Goal: Transaction & Acquisition: Purchase product/service

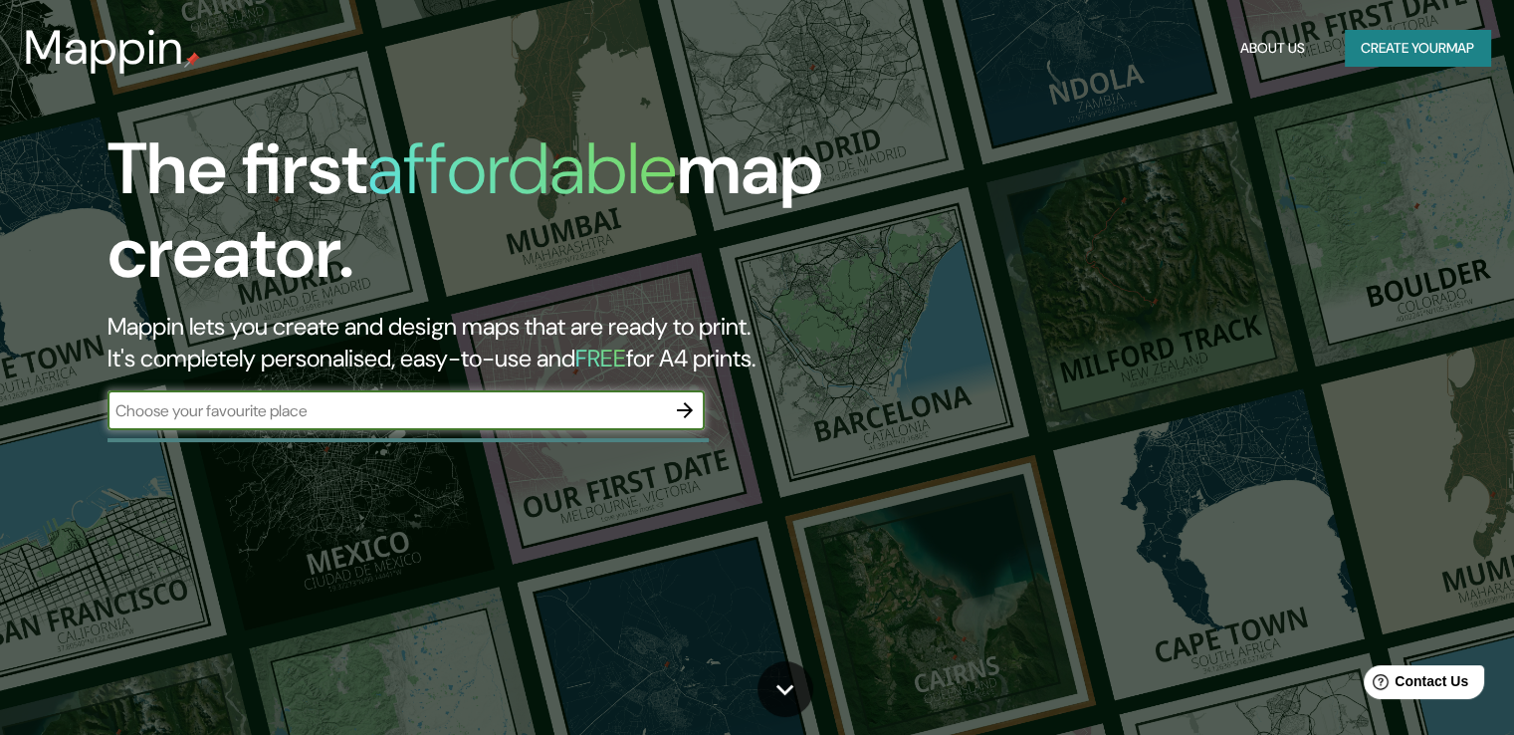
click at [319, 410] on input "text" at bounding box center [387, 410] width 558 height 23
type input "[GEOGRAPHIC_DATA]"
click at [681, 408] on icon "button" at bounding box center [685, 410] width 24 height 24
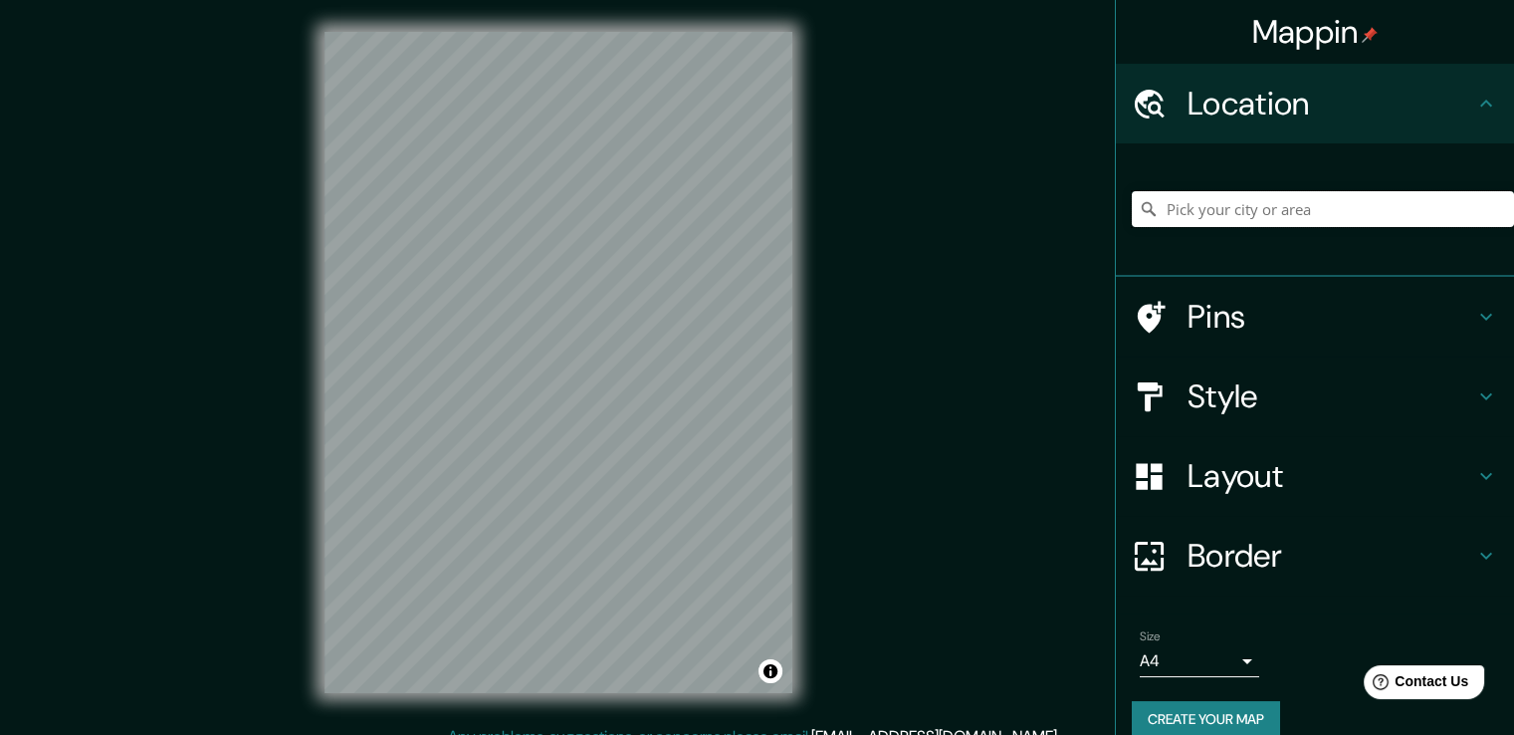
click at [1188, 209] on input "Pick your city or area" at bounding box center [1323, 209] width 382 height 36
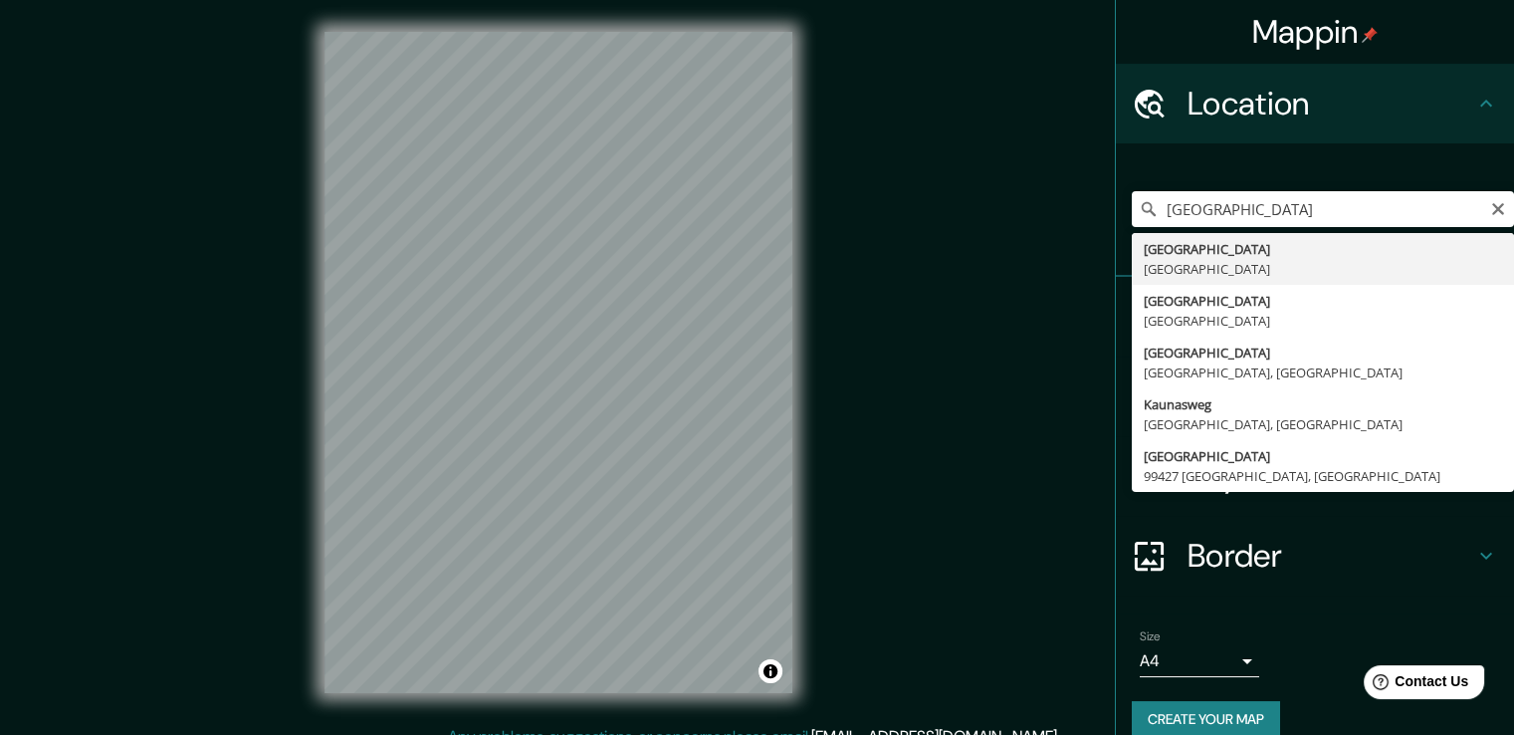
type input "[GEOGRAPHIC_DATA], [GEOGRAPHIC_DATA]"
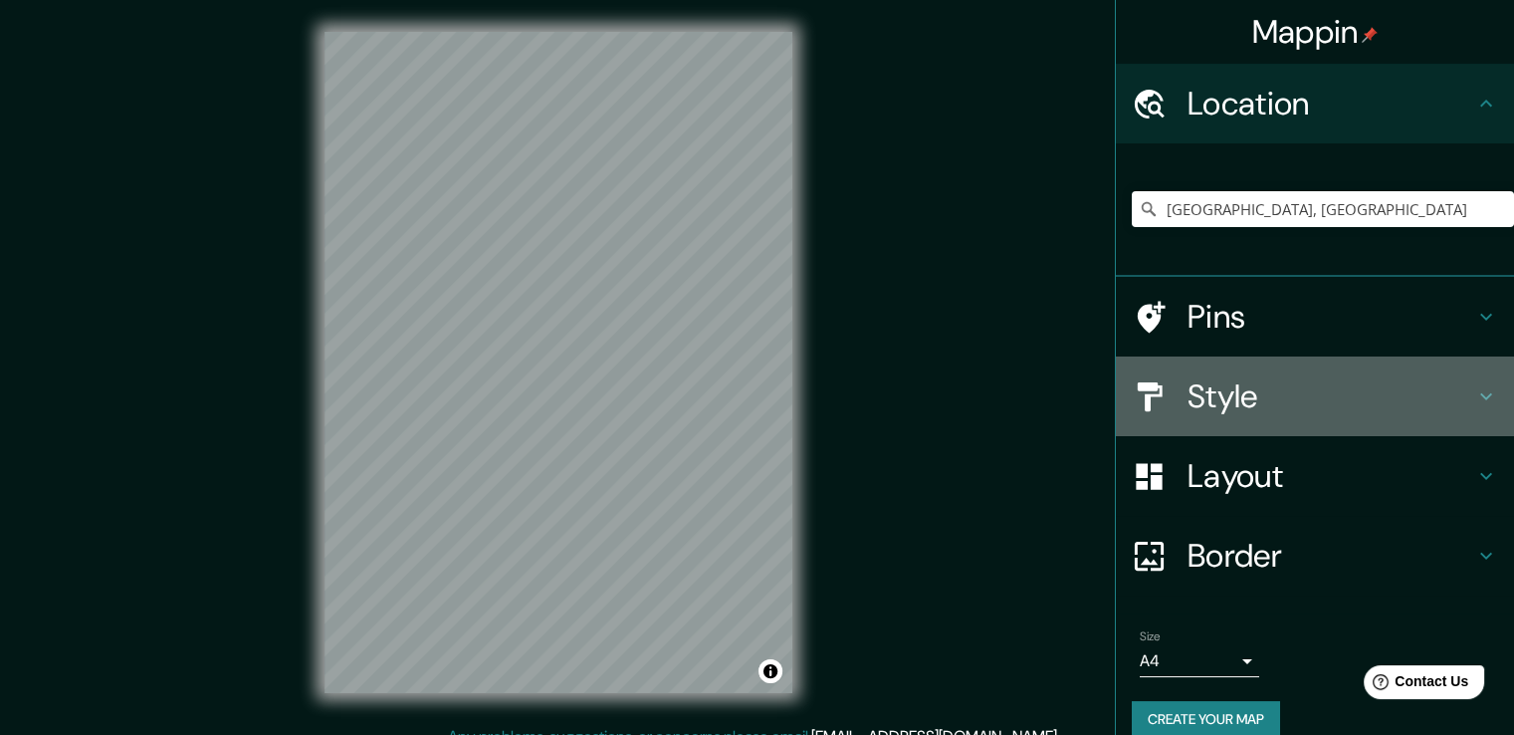
click at [1259, 392] on h4 "Style" at bounding box center [1331, 396] width 287 height 40
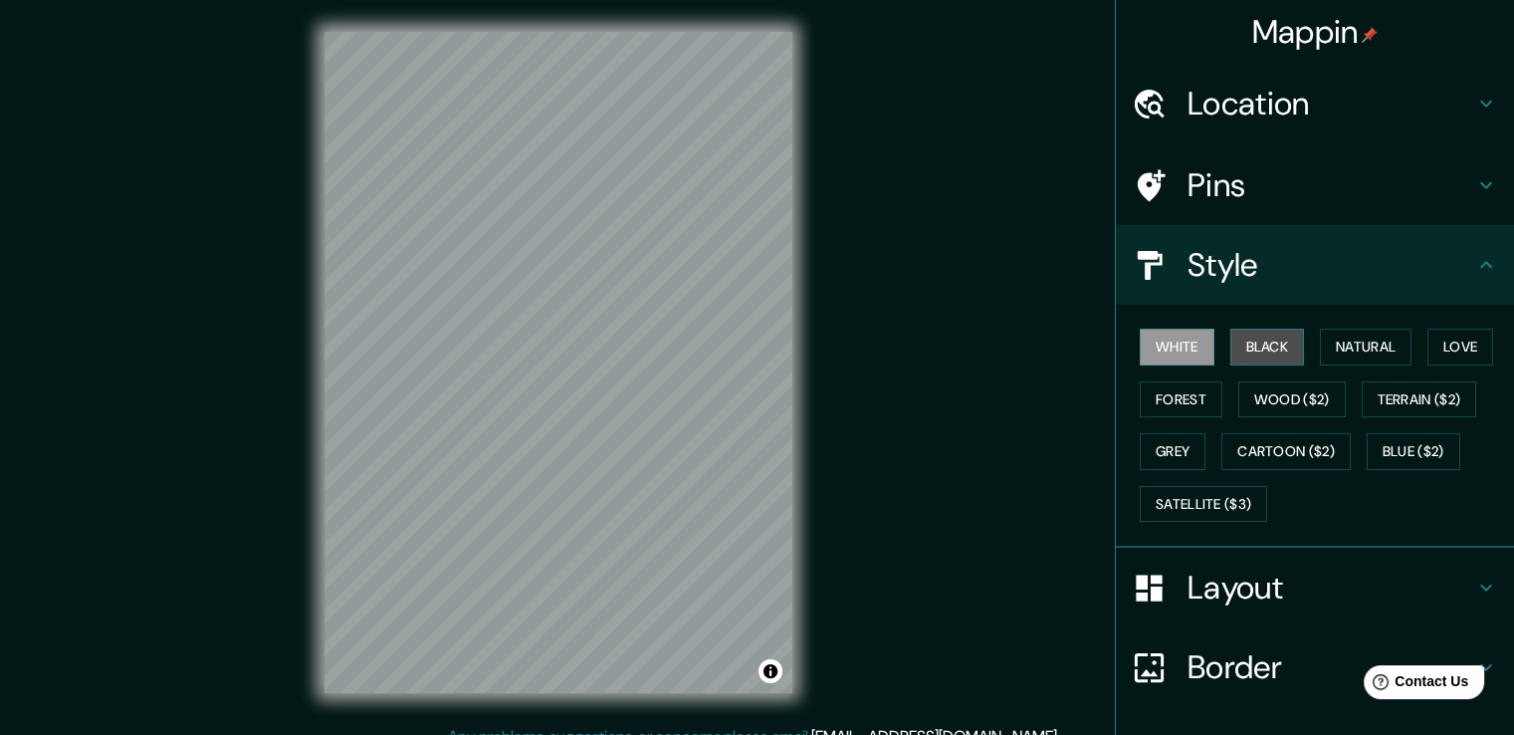
click at [1251, 349] on button "Black" at bounding box center [1268, 347] width 75 height 37
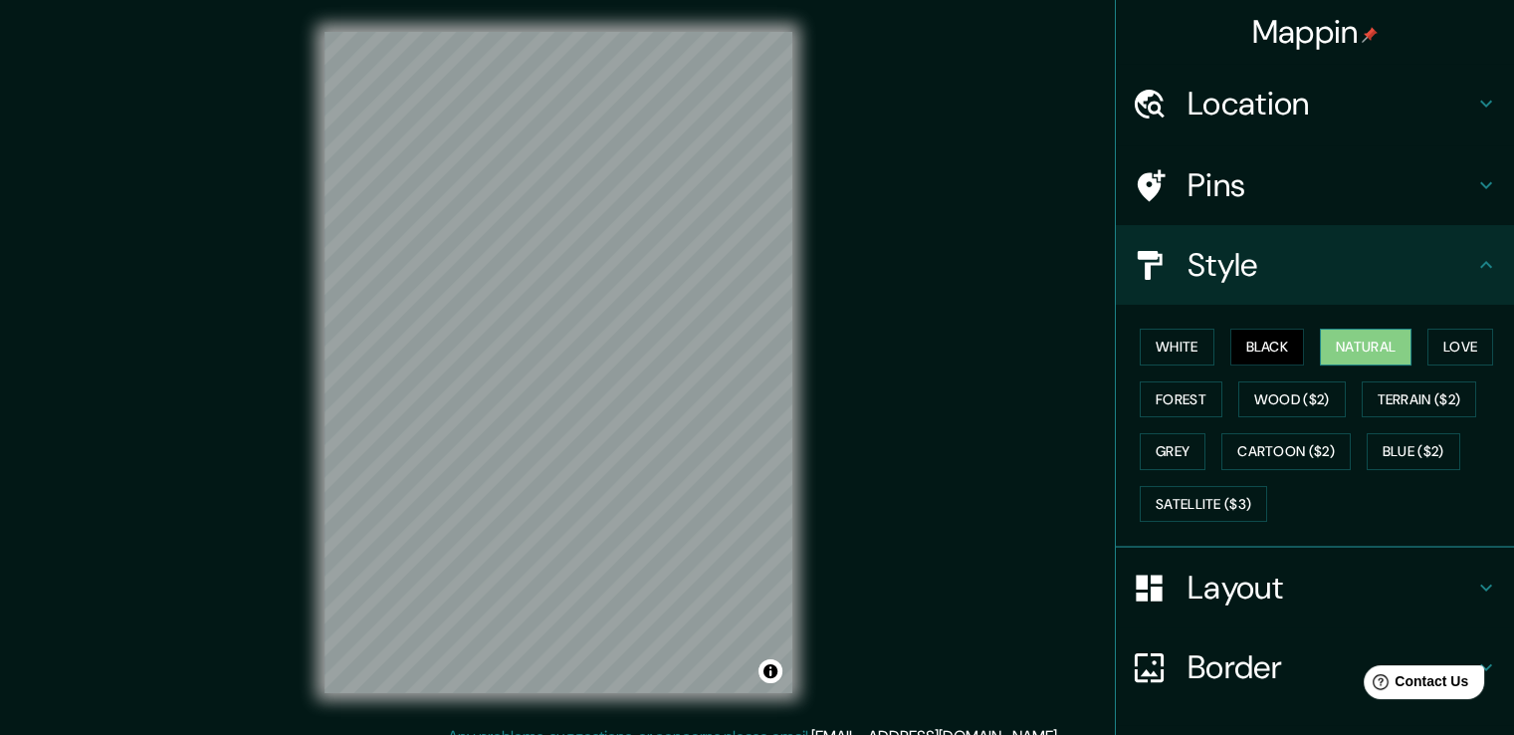
click at [1355, 347] on button "Natural" at bounding box center [1366, 347] width 92 height 37
click at [1442, 345] on button "Love" at bounding box center [1461, 347] width 66 height 37
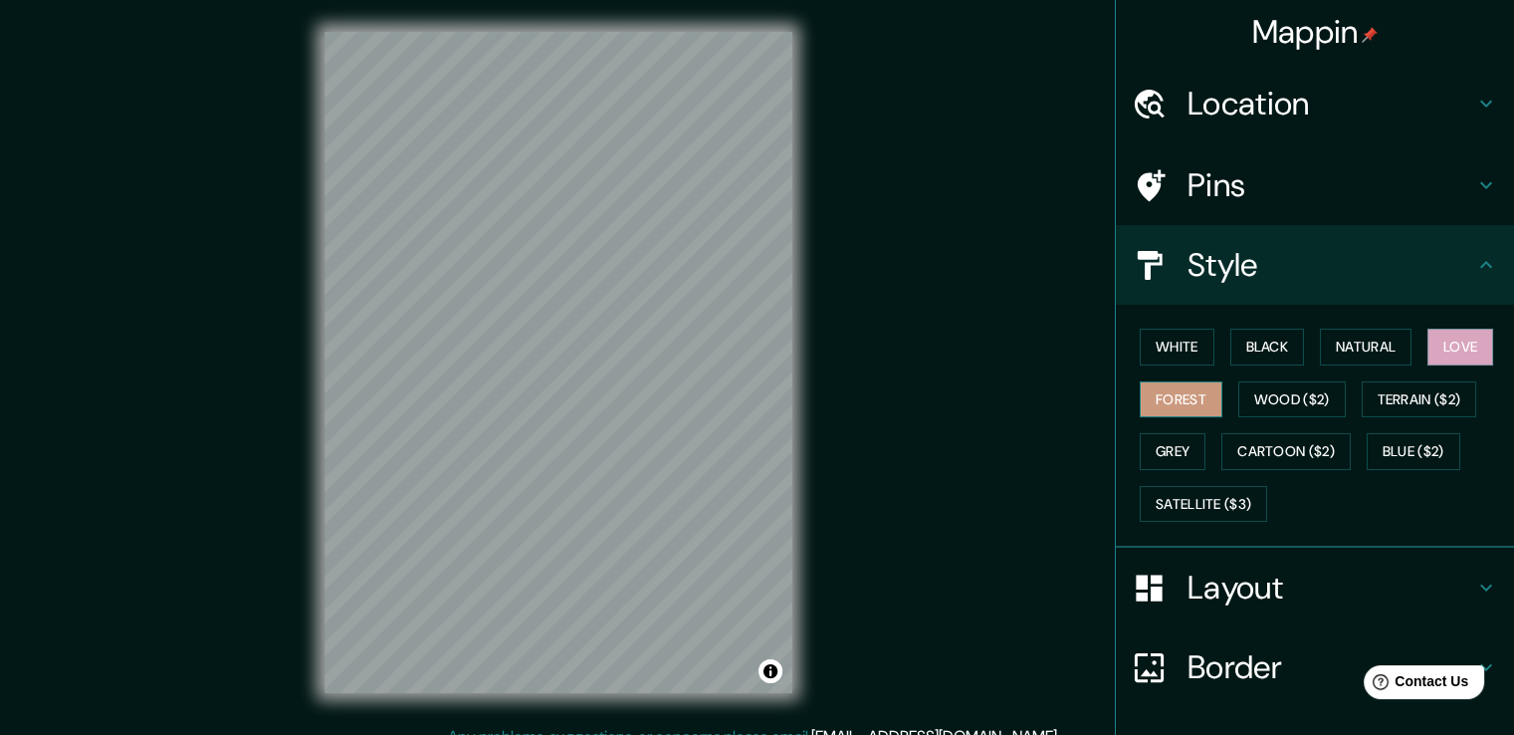
click at [1180, 402] on button "Forest" at bounding box center [1181, 399] width 83 height 37
click at [1184, 488] on button "Satellite ($3)" at bounding box center [1203, 504] width 127 height 37
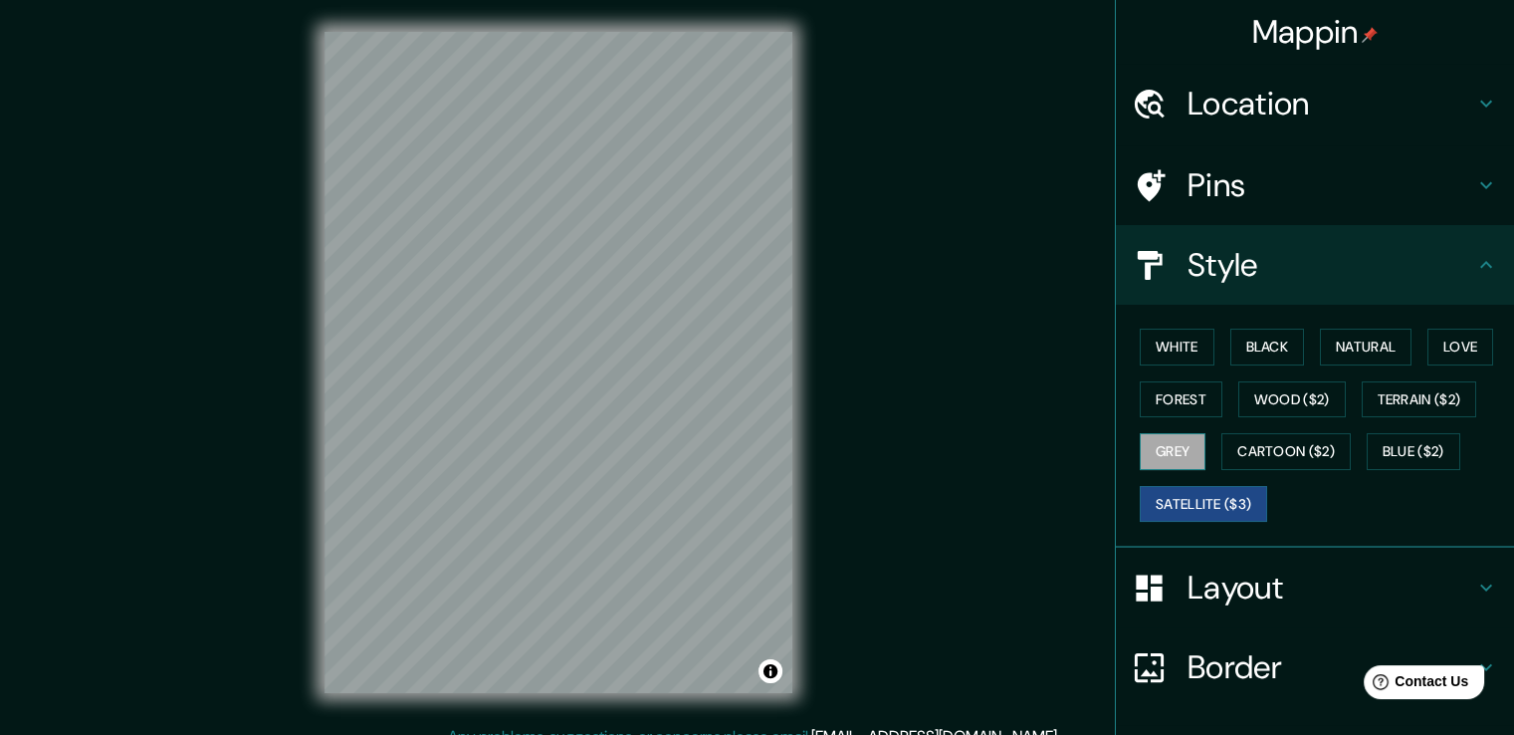
click at [1164, 452] on button "Grey" at bounding box center [1173, 451] width 66 height 37
click at [1227, 568] on h4 "Layout" at bounding box center [1331, 588] width 287 height 40
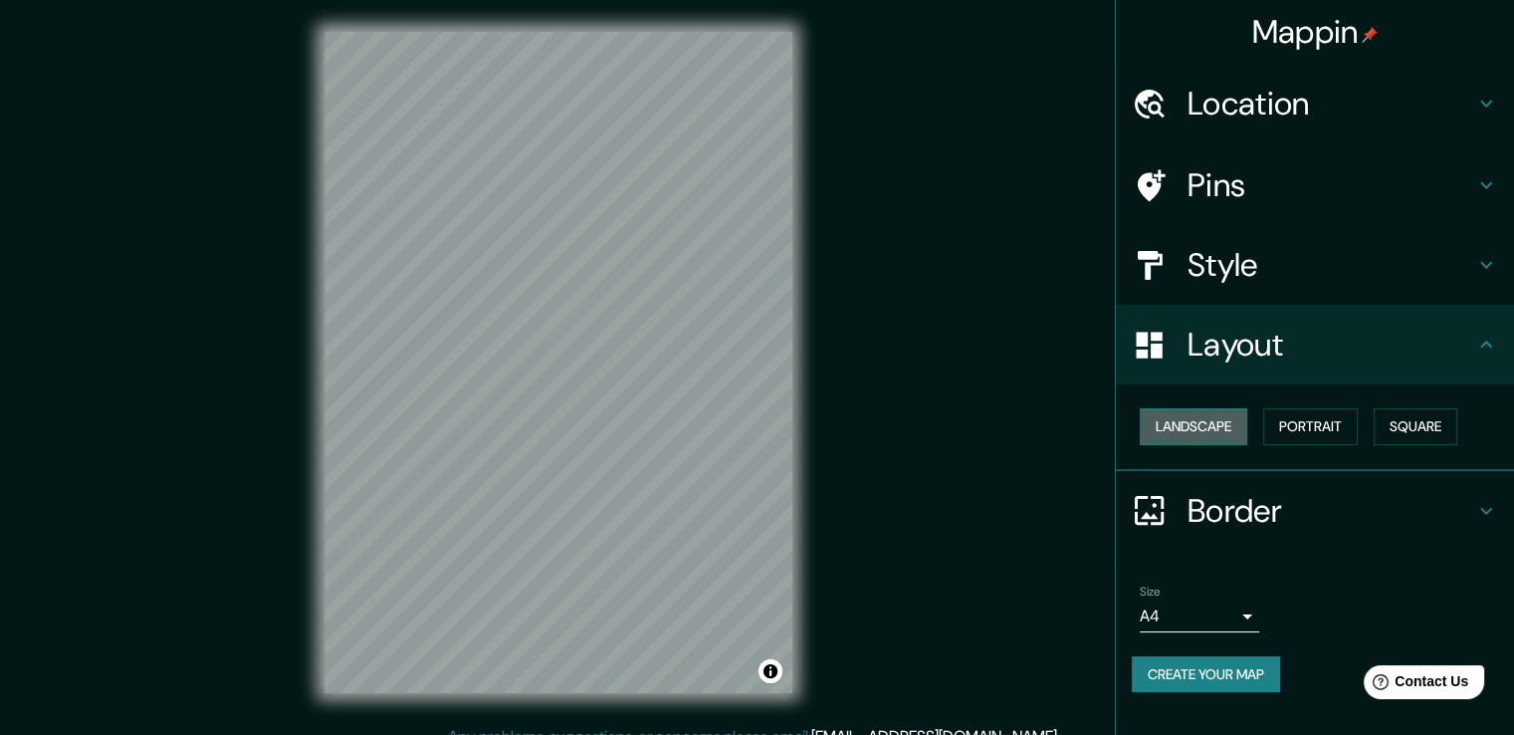
click at [1208, 435] on button "Landscape" at bounding box center [1194, 426] width 108 height 37
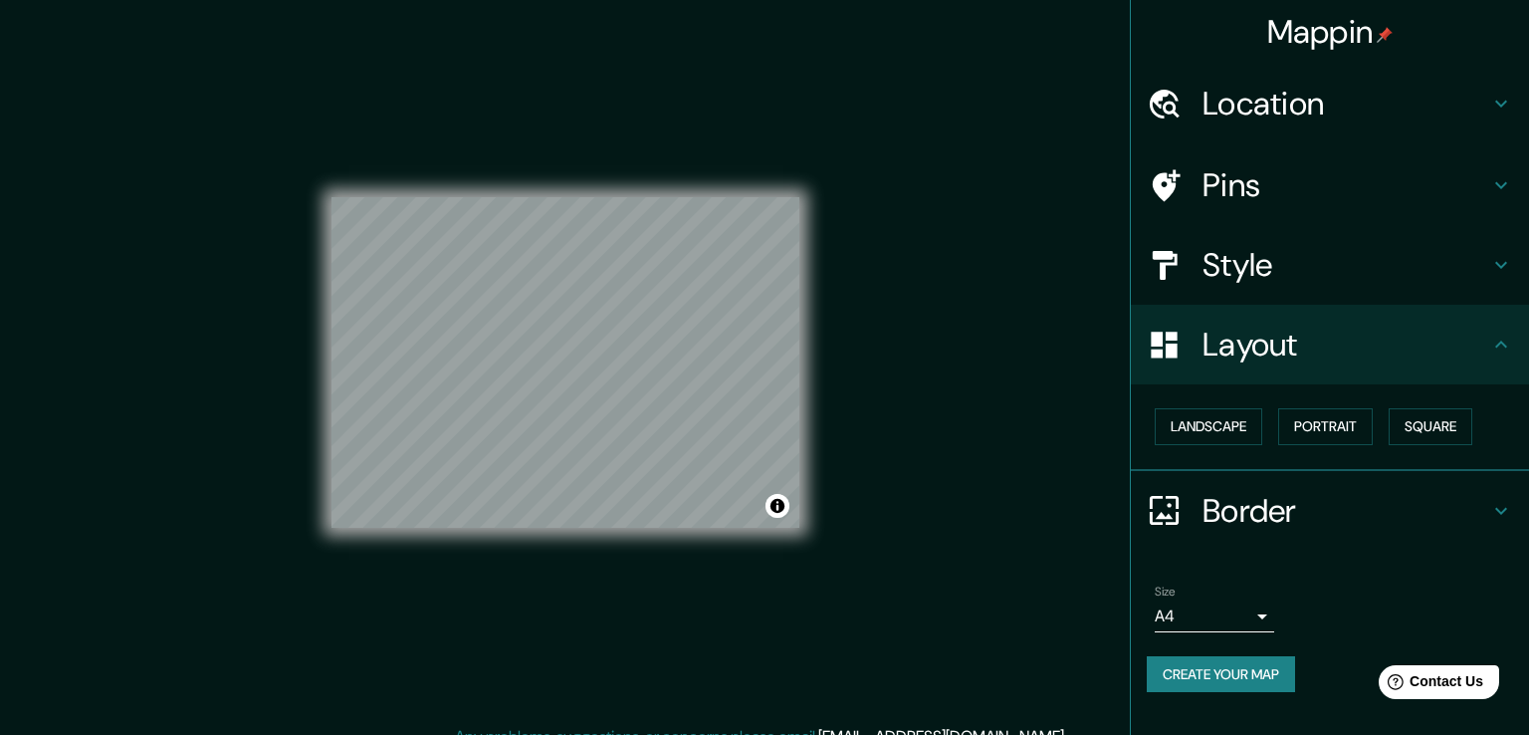
click at [1248, 612] on body "Mappin Location [GEOGRAPHIC_DATA], [GEOGRAPHIC_DATA] Pins Style Layout Landscap…" at bounding box center [764, 367] width 1529 height 735
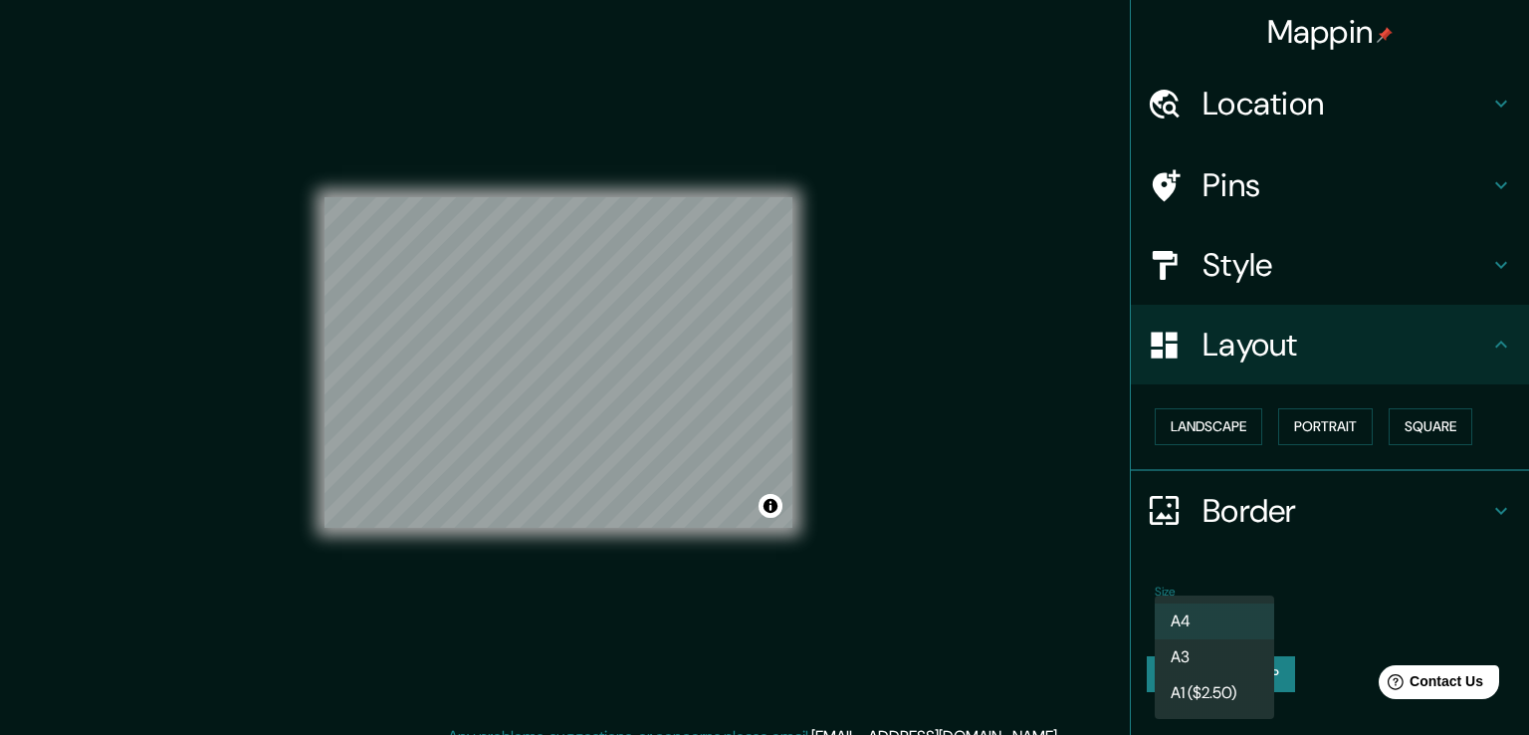
click at [1243, 658] on li "A3" at bounding box center [1214, 657] width 119 height 36
type input "a4"
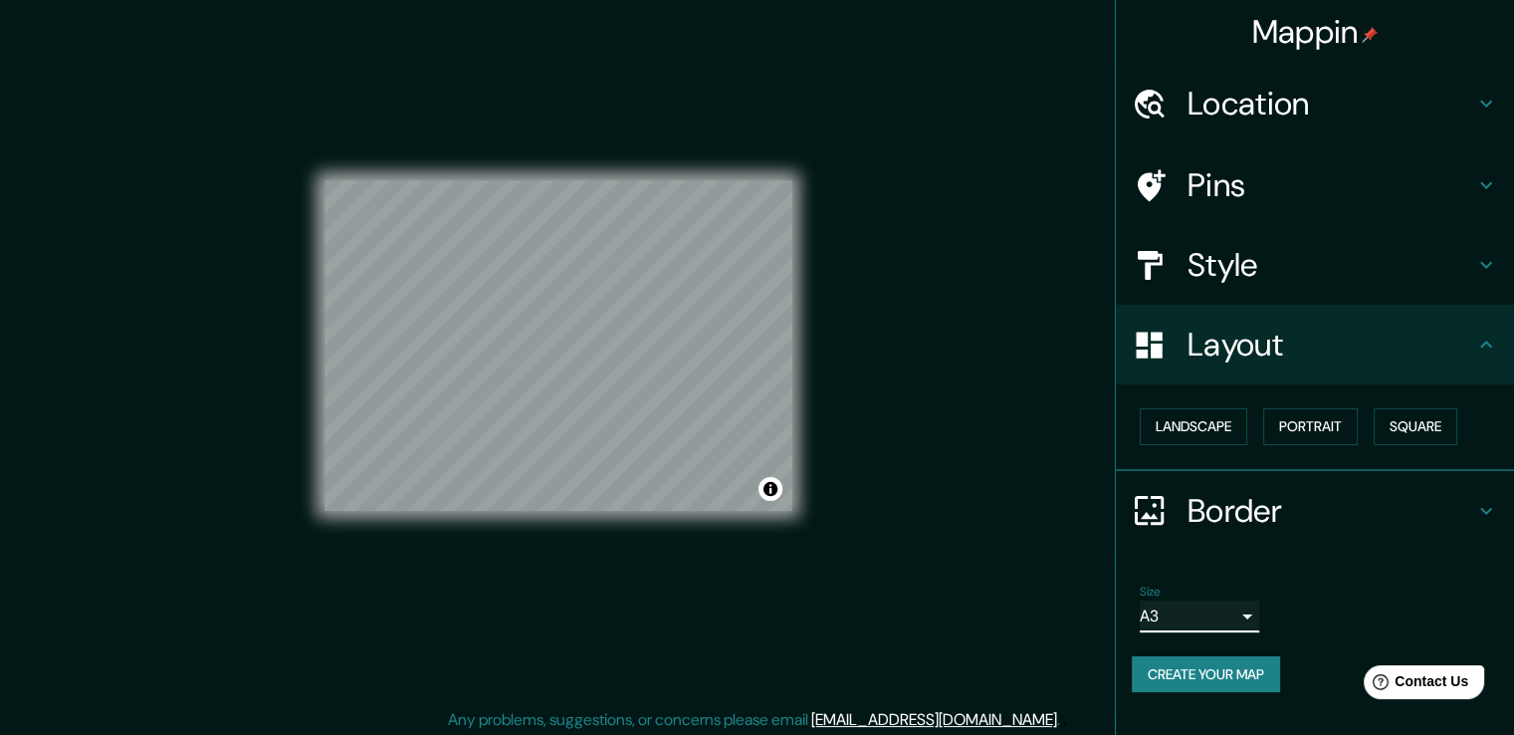
scroll to position [22, 0]
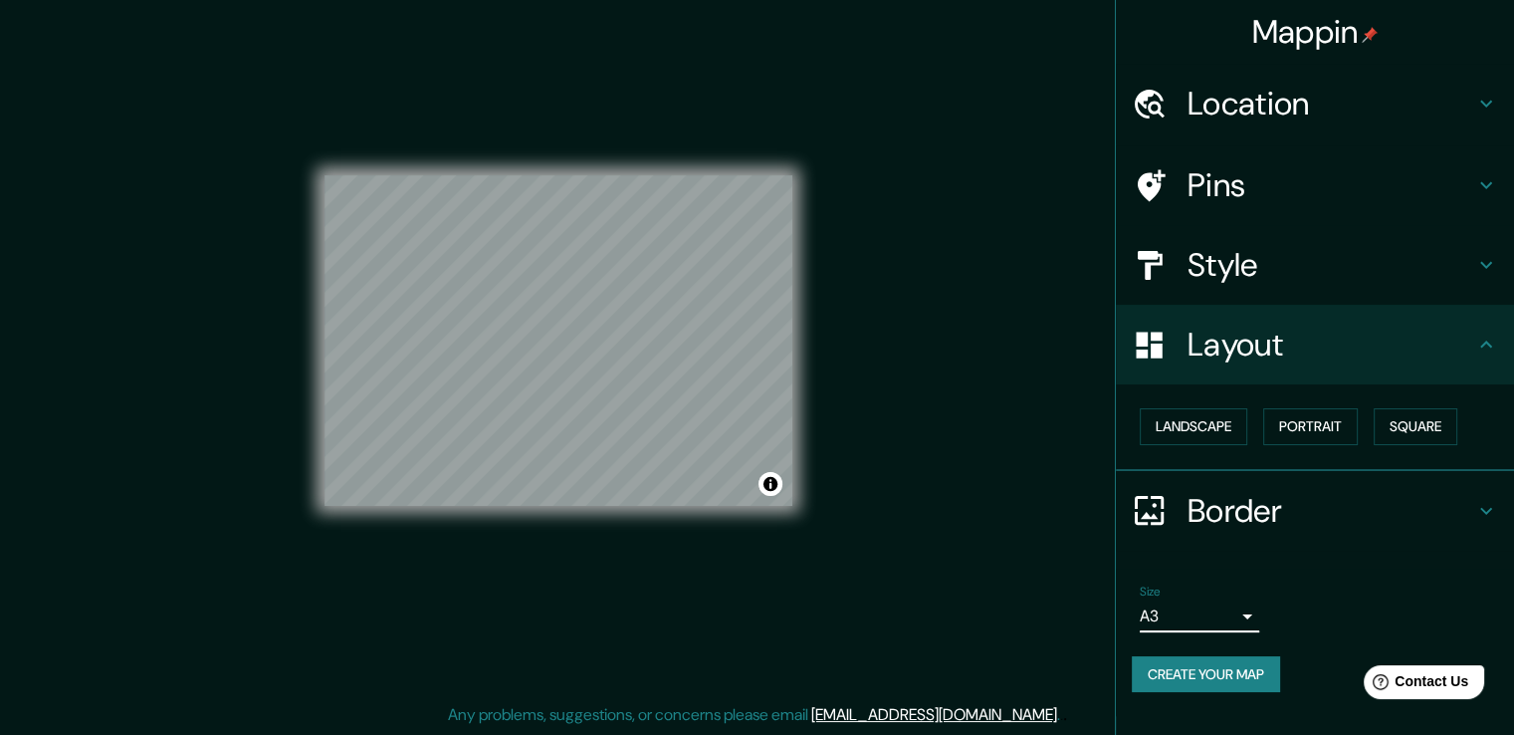
click at [1292, 284] on h4 "Style" at bounding box center [1331, 265] width 287 height 40
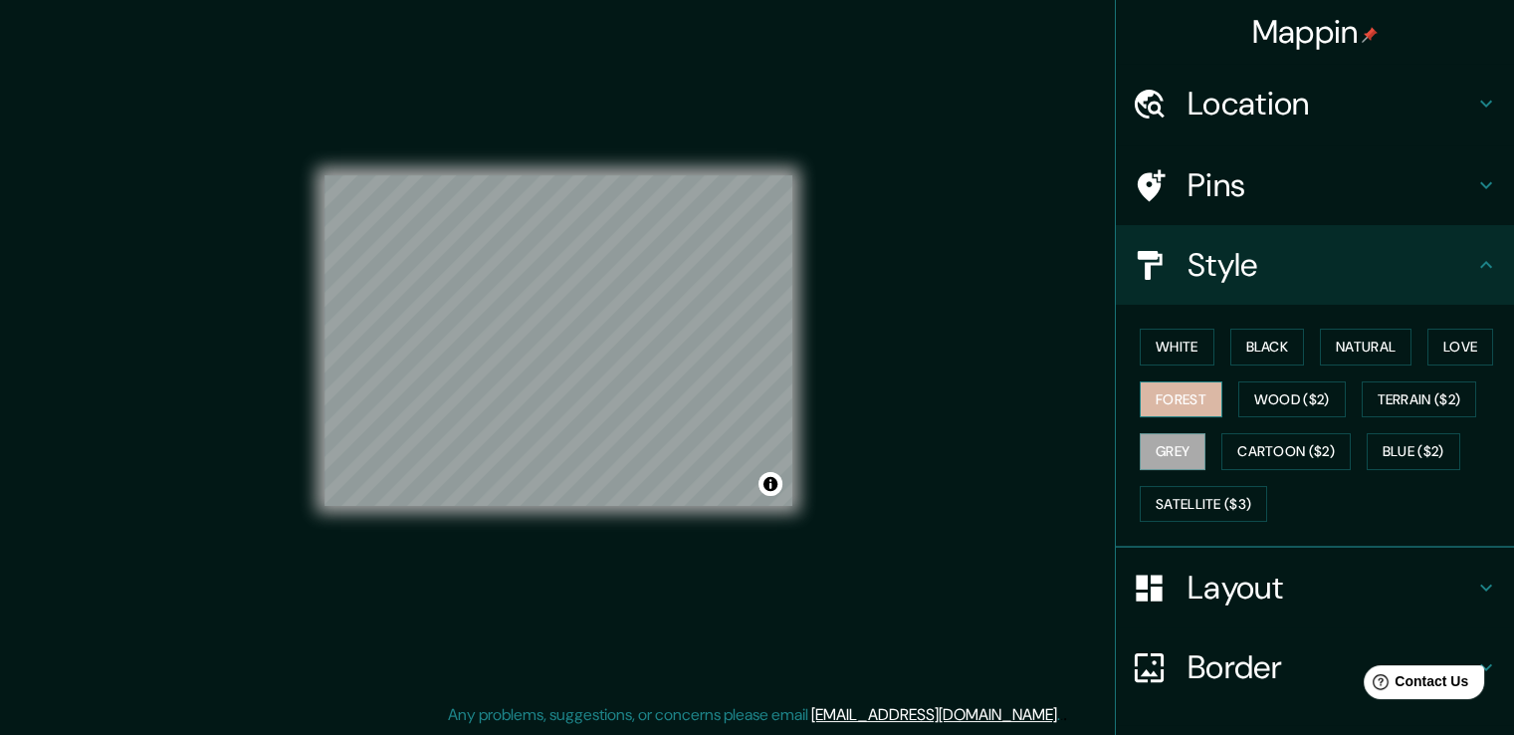
click at [1177, 395] on button "Forest" at bounding box center [1181, 399] width 83 height 37
click at [1293, 403] on button "Wood ($2)" at bounding box center [1293, 399] width 108 height 37
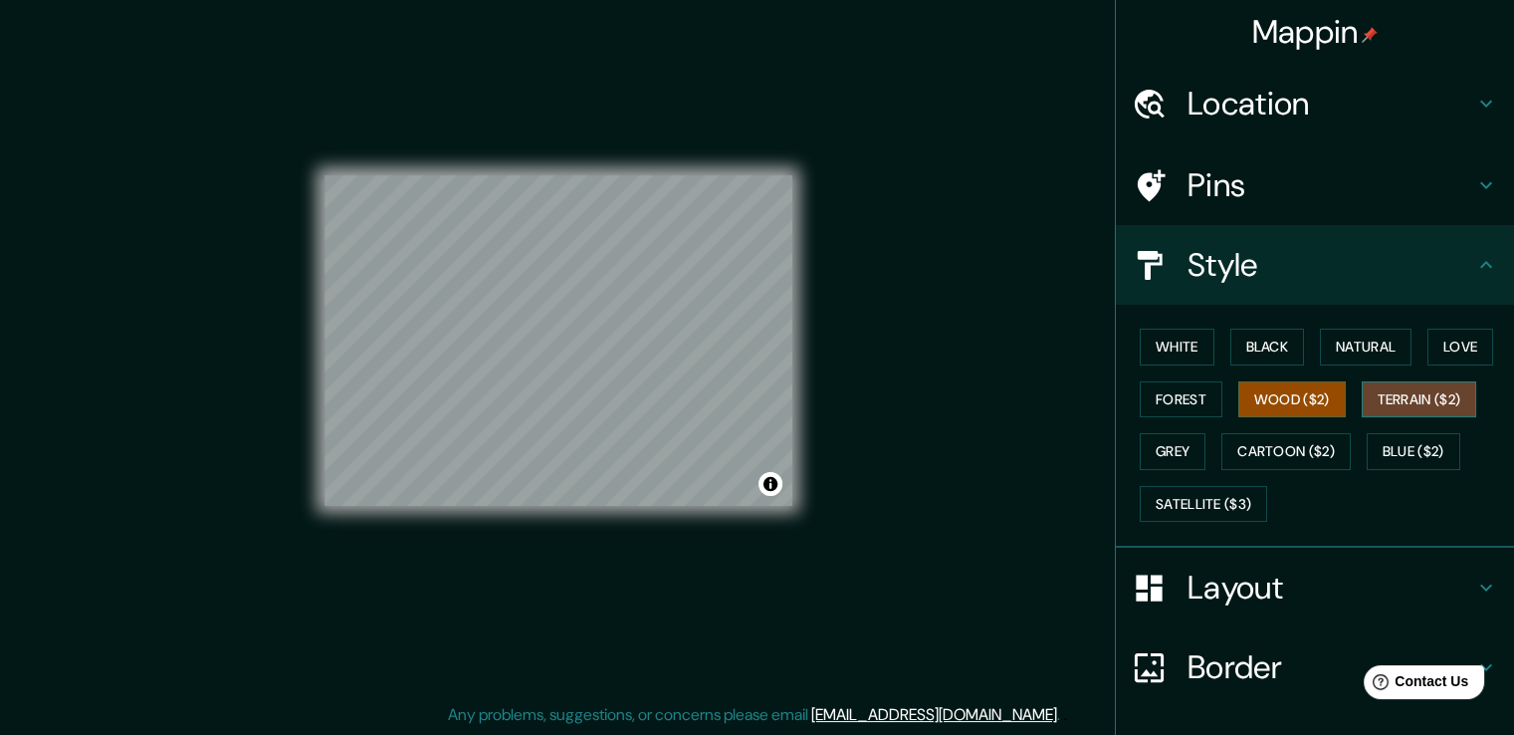
click at [1403, 392] on button "Terrain ($2)" at bounding box center [1420, 399] width 116 height 37
click at [1391, 451] on button "Blue ($2)" at bounding box center [1414, 451] width 94 height 37
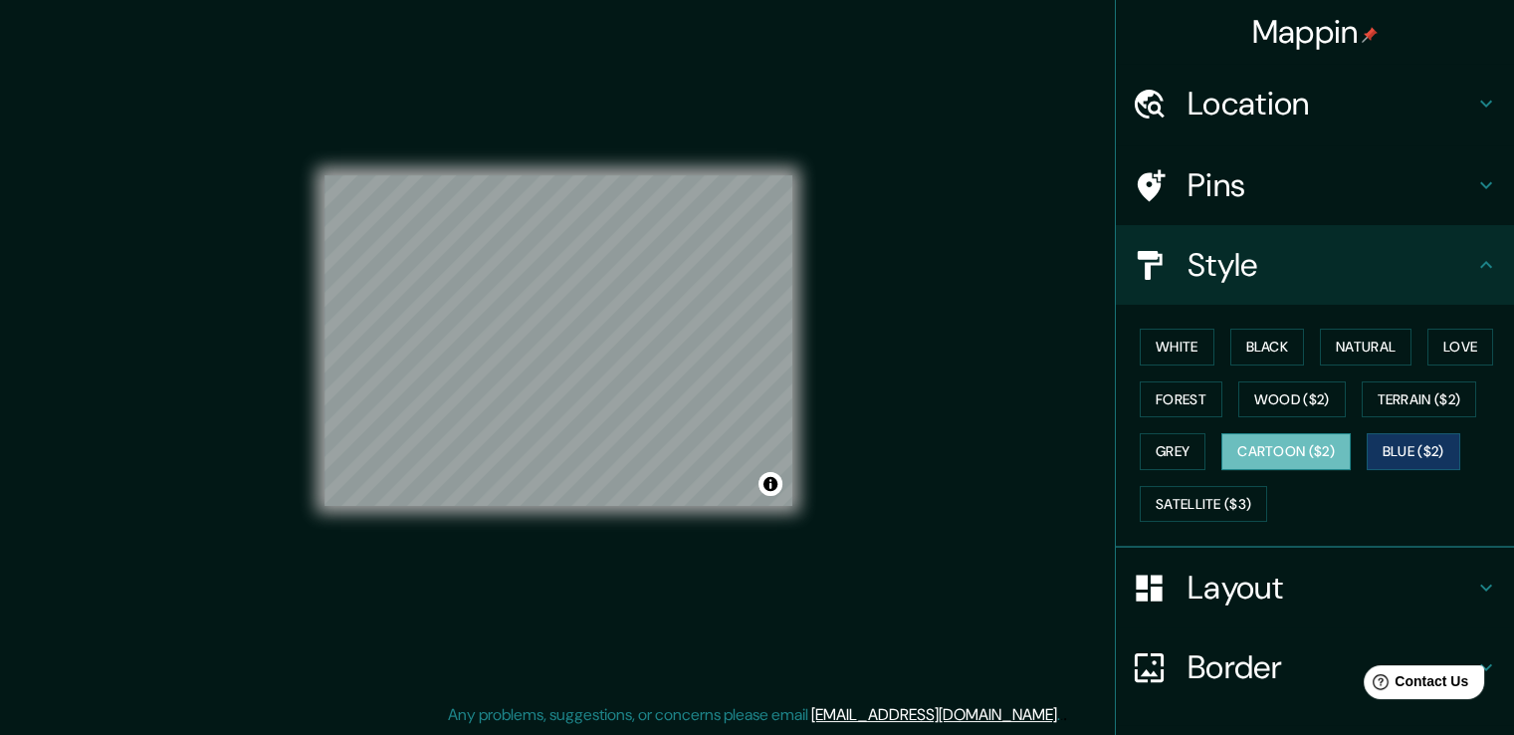
click at [1283, 451] on button "Cartoon ($2)" at bounding box center [1286, 451] width 129 height 37
click at [1167, 449] on button "Grey" at bounding box center [1173, 451] width 66 height 37
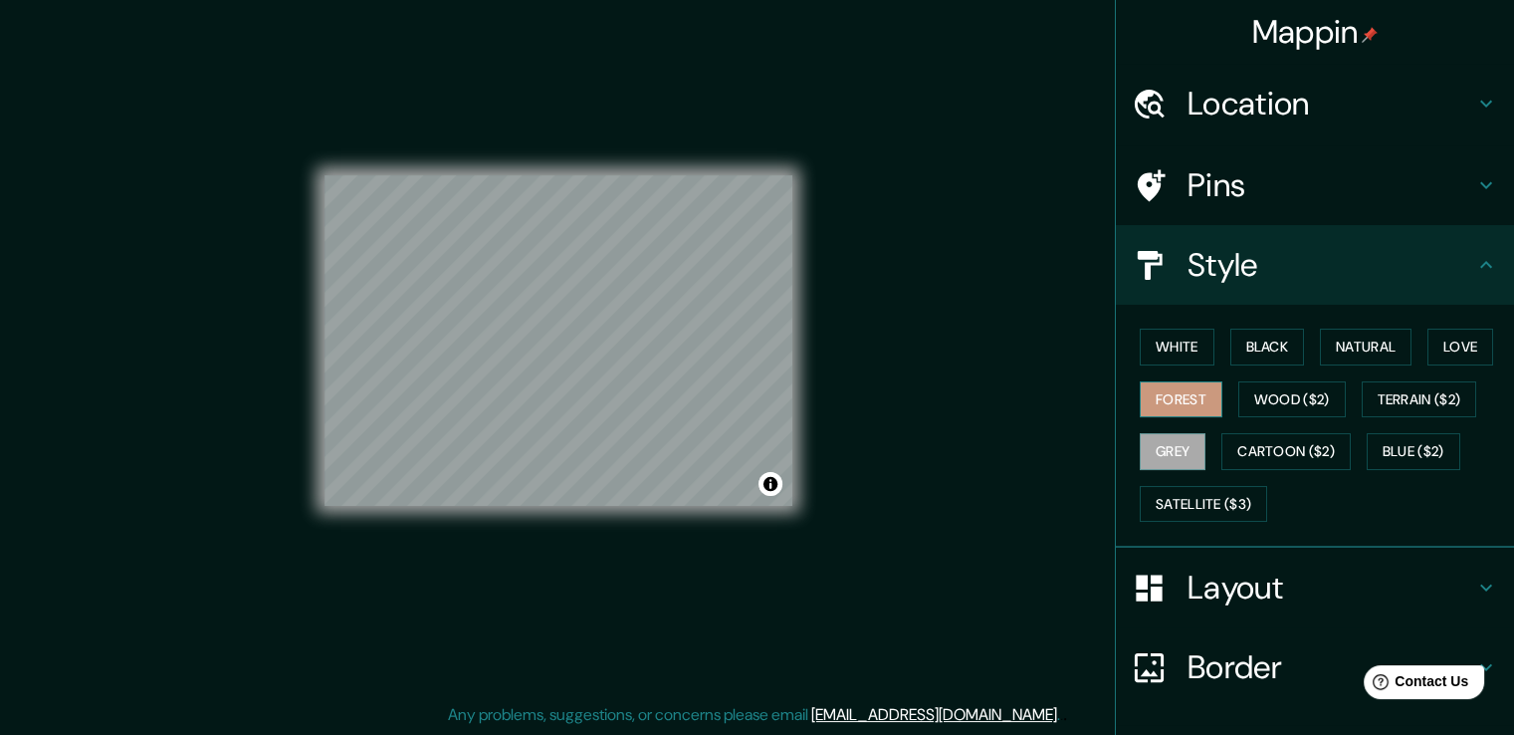
click at [1162, 398] on button "Forest" at bounding box center [1181, 399] width 83 height 37
click at [1163, 347] on button "White" at bounding box center [1177, 347] width 75 height 37
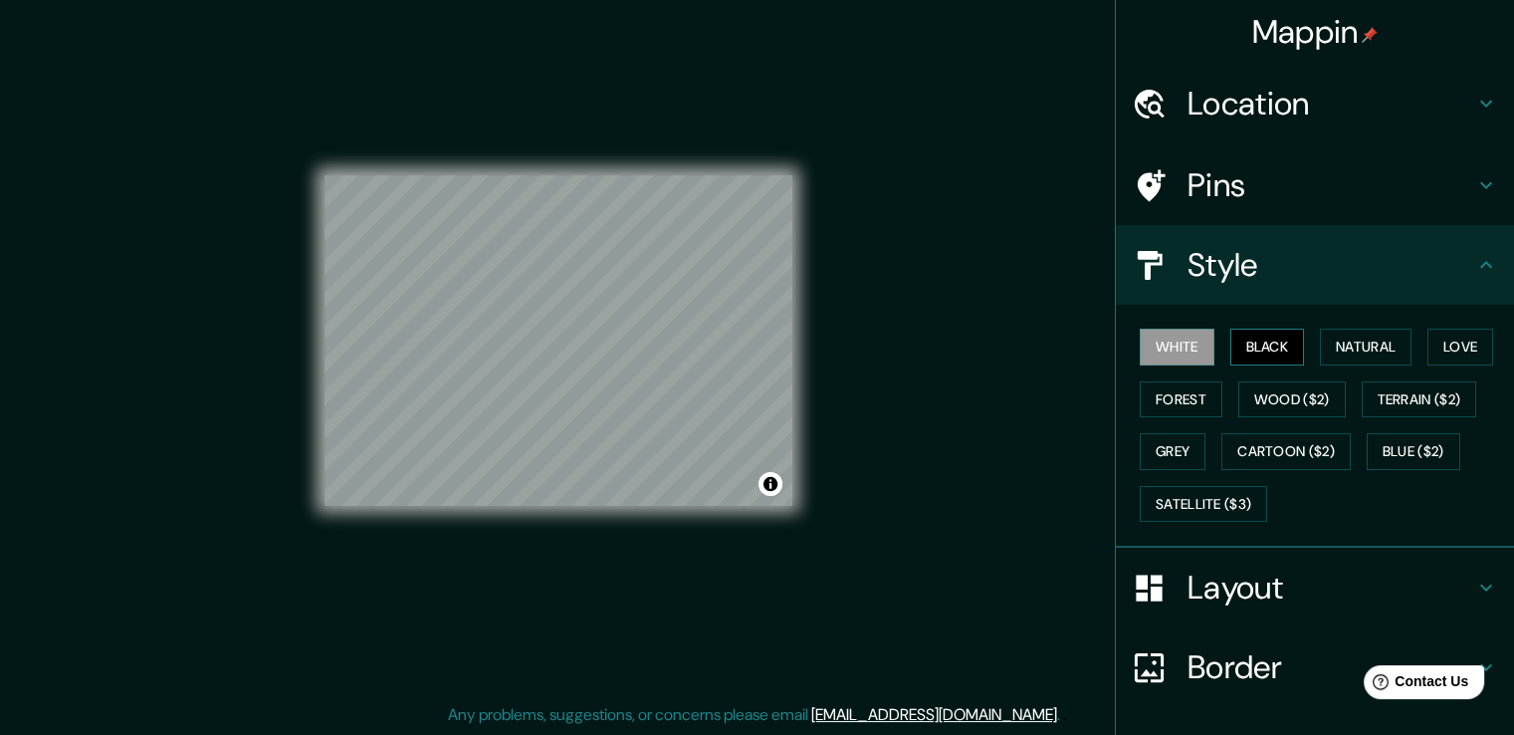
click at [1249, 347] on button "Black" at bounding box center [1268, 347] width 75 height 37
click at [1348, 342] on button "Natural" at bounding box center [1366, 347] width 92 height 37
